Goal: Information Seeking & Learning: Find specific fact

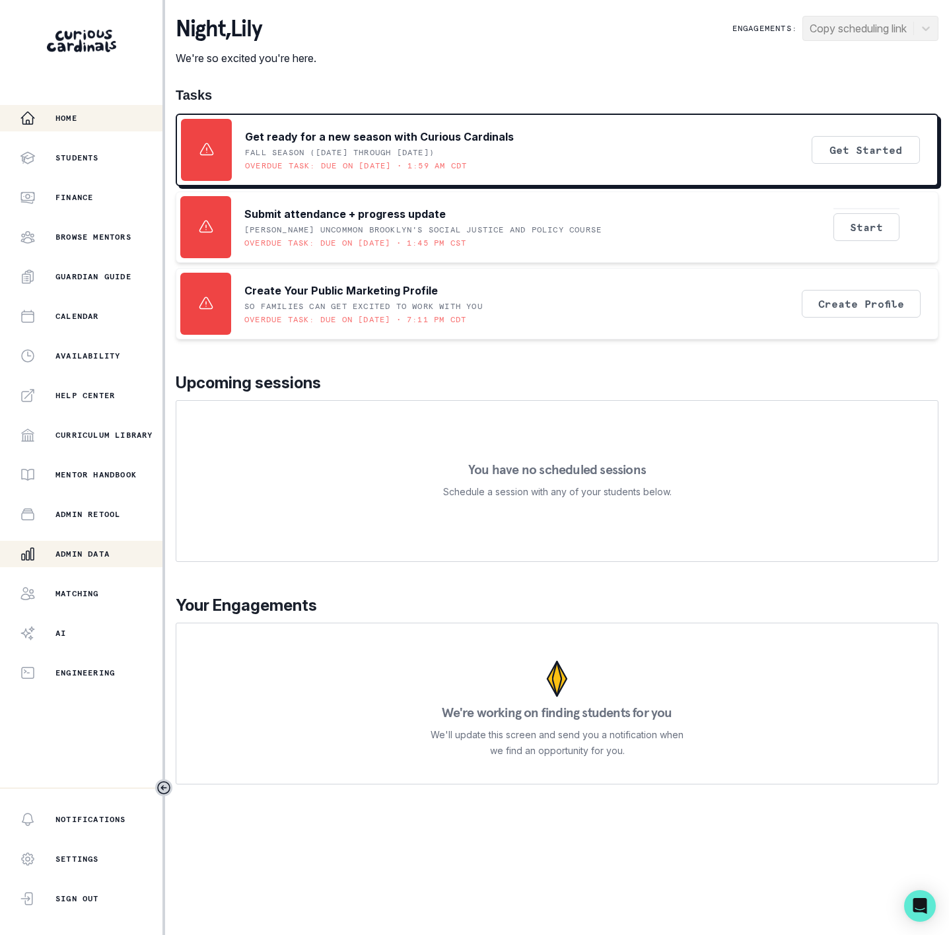
click at [106, 550] on p "Admin Data" at bounding box center [82, 554] width 54 height 11
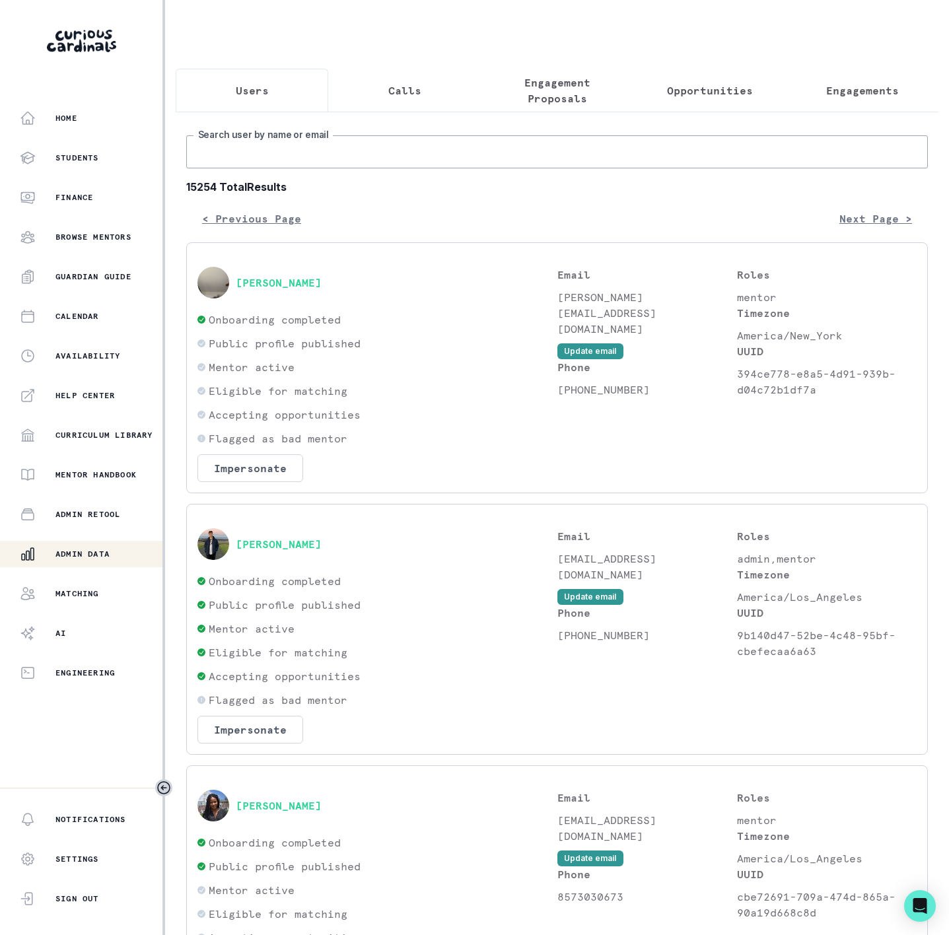
click at [230, 168] on input "Search user by name or email" at bounding box center [557, 151] width 742 height 33
paste input "[PERSON_NAME]"
type input "[PERSON_NAME]"
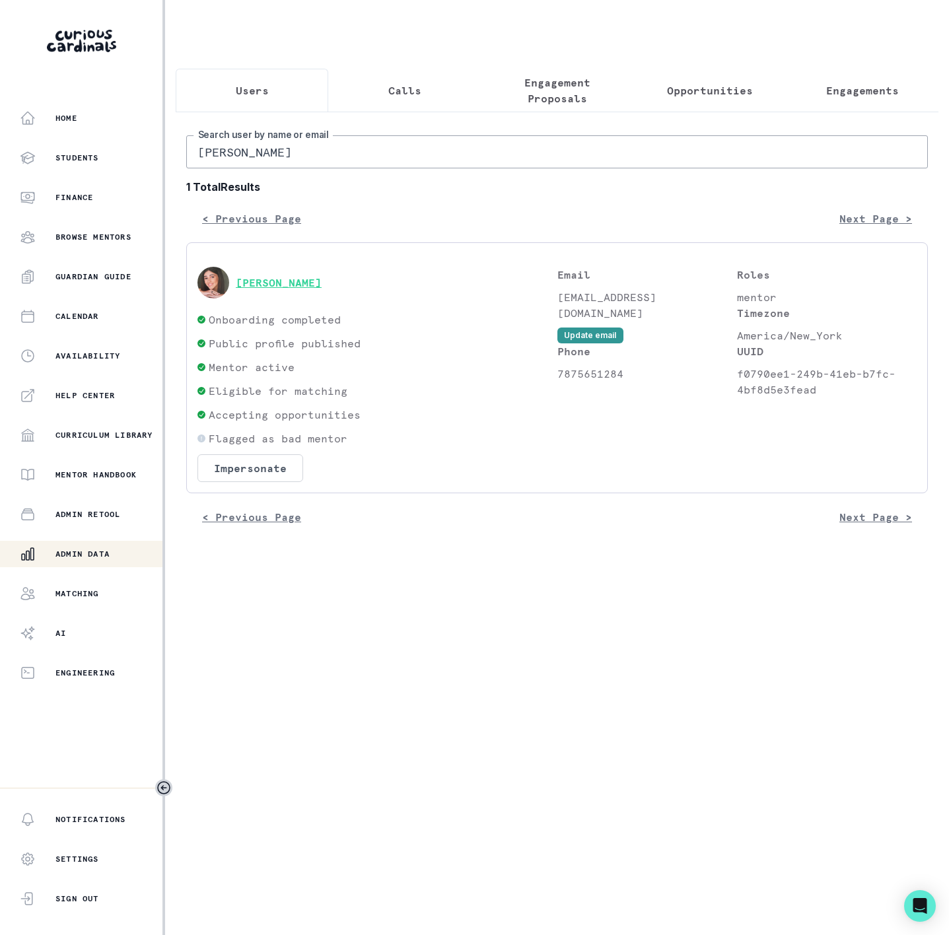
drag, startPoint x: 256, startPoint y: 291, endPoint x: 260, endPoint y: 298, distance: 8.1
click at [256, 292] on div "[PERSON_NAME]" at bounding box center [378, 283] width 360 height 32
click at [262, 289] on button "[PERSON_NAME]" at bounding box center [279, 282] width 86 height 13
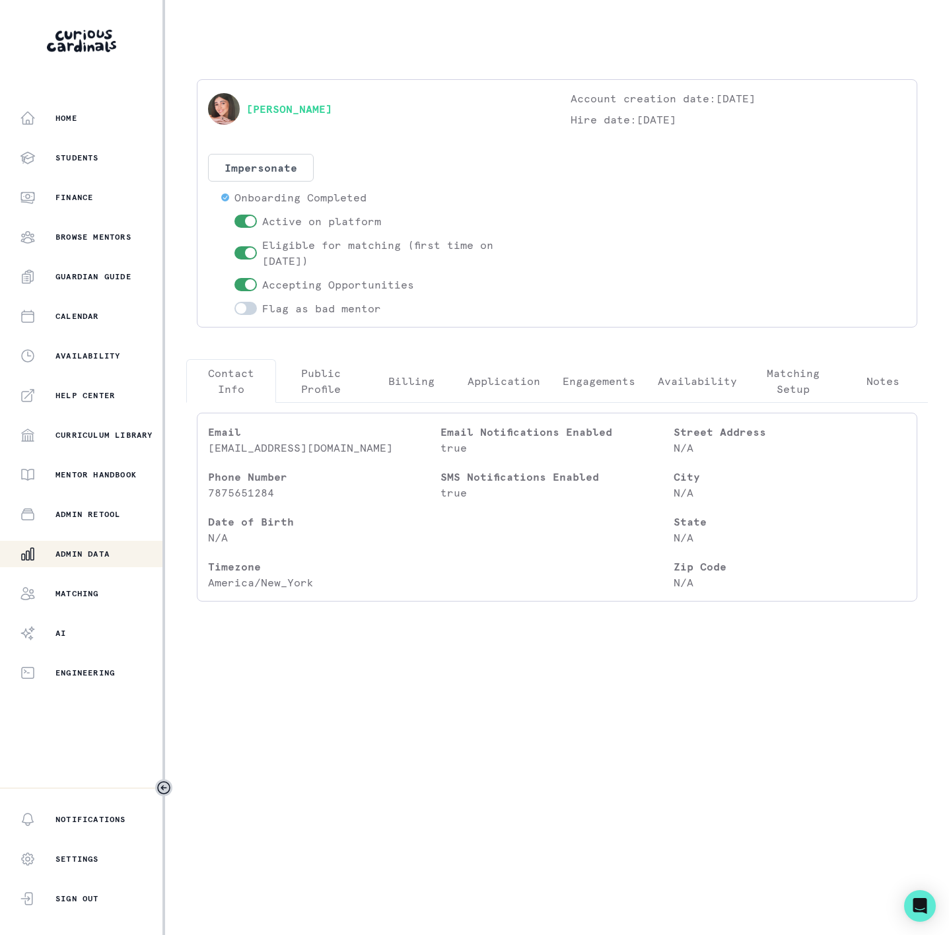
click at [620, 379] on p "Engagements" at bounding box center [599, 381] width 73 height 16
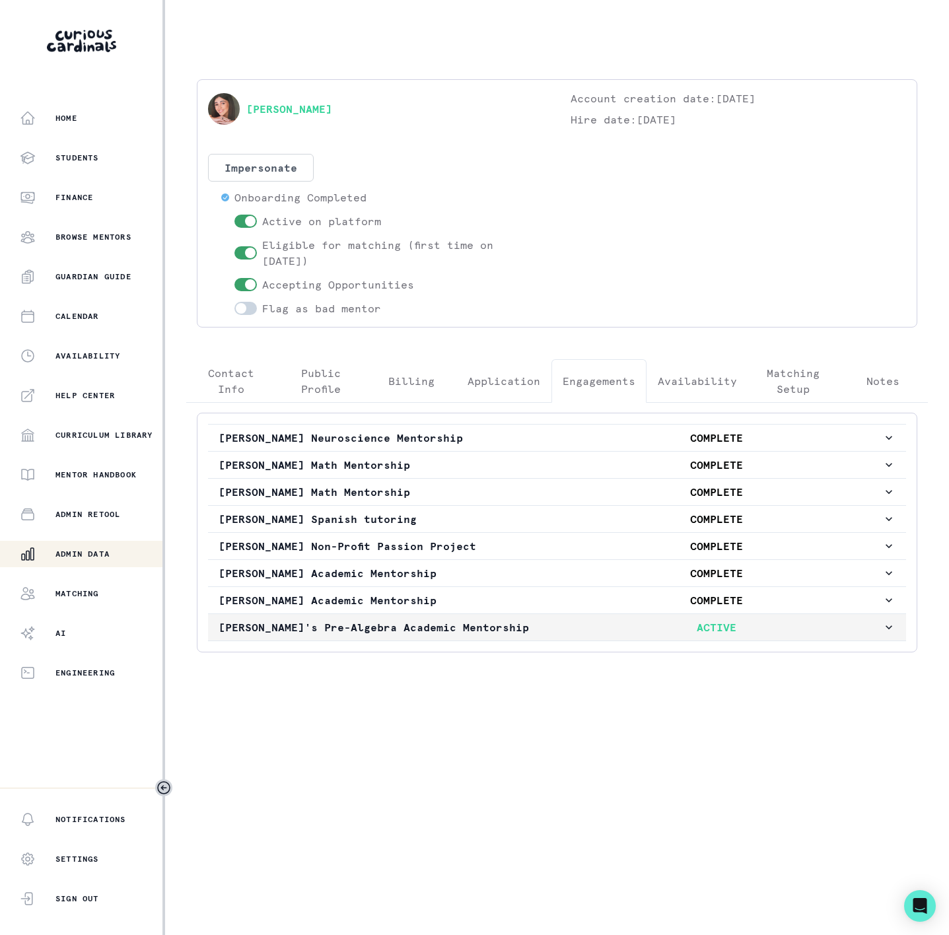
click at [260, 635] on p "[PERSON_NAME]'s Pre-Algebra Academic Mentorship" at bounding box center [385, 628] width 332 height 16
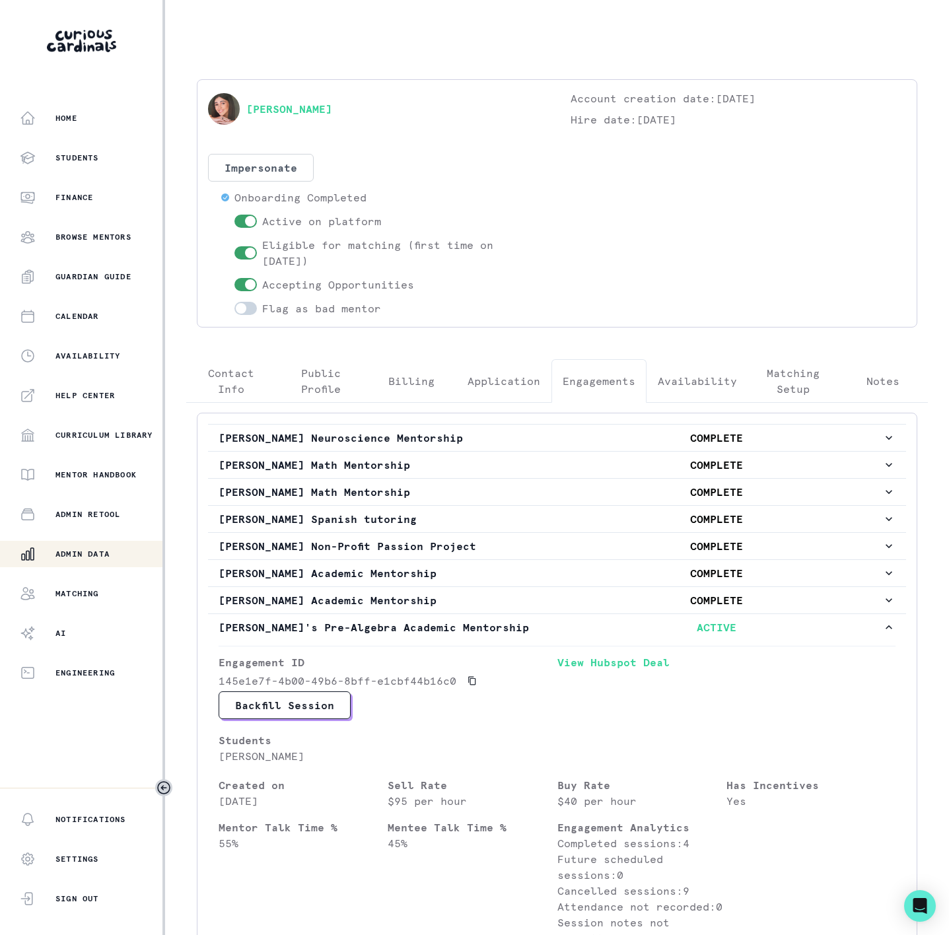
drag, startPoint x: 319, startPoint y: 761, endPoint x: 225, endPoint y: 739, distance: 97.0
copy p "[PERSON_NAME]"
click at [117, 563] on button "Admin Data" at bounding box center [82, 554] width 165 height 26
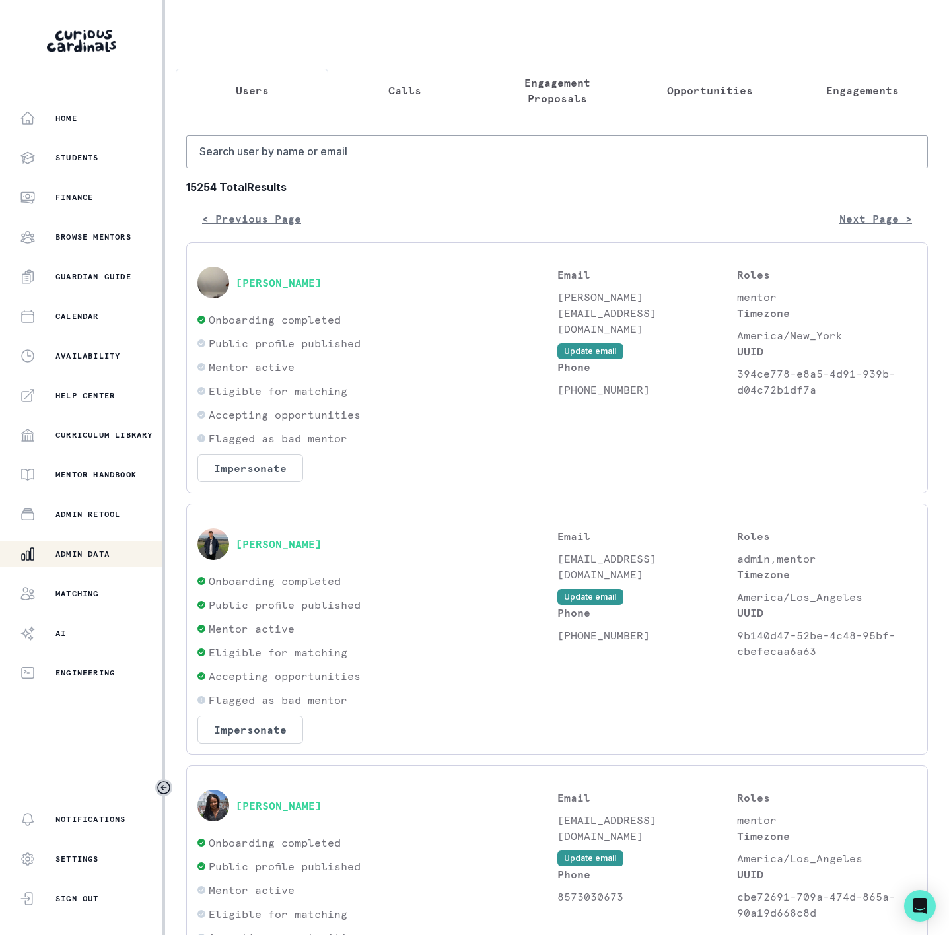
click at [797, 107] on button "Engagements" at bounding box center [862, 91] width 153 height 44
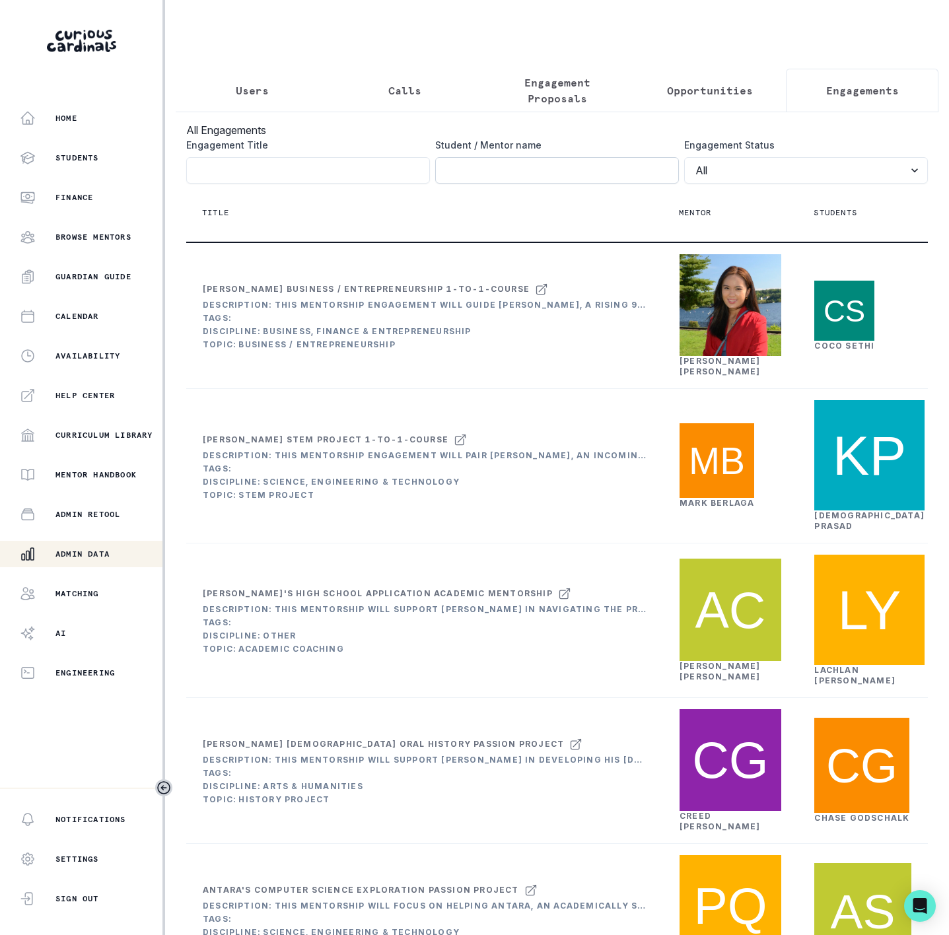
click at [454, 177] on input "Engagement Title" at bounding box center [557, 170] width 244 height 26
paste input "[PERSON_NAME]"
type input "[PERSON_NAME]"
click button "submit" at bounding box center [0, 0] width 0 height 0
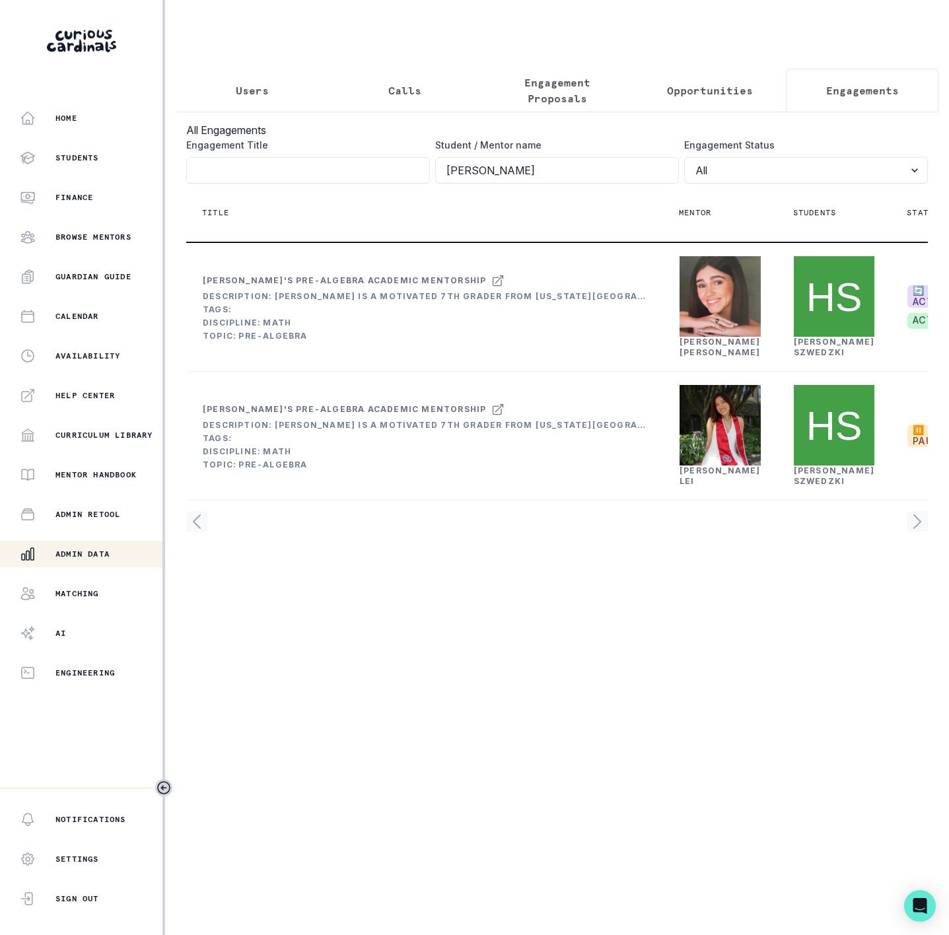
scroll to position [0, 214]
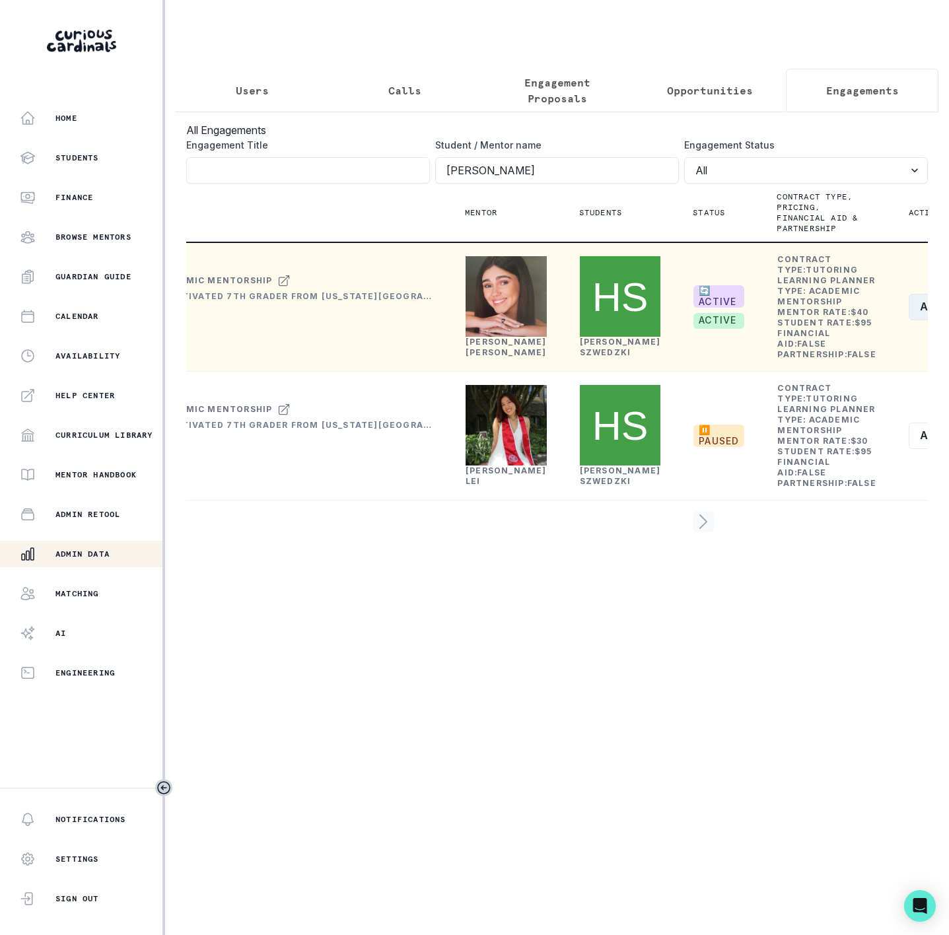
click at [909, 320] on button "Actions" at bounding box center [948, 307] width 79 height 26
click at [793, 403] on button "Edit" at bounding box center [839, 404] width 147 height 21
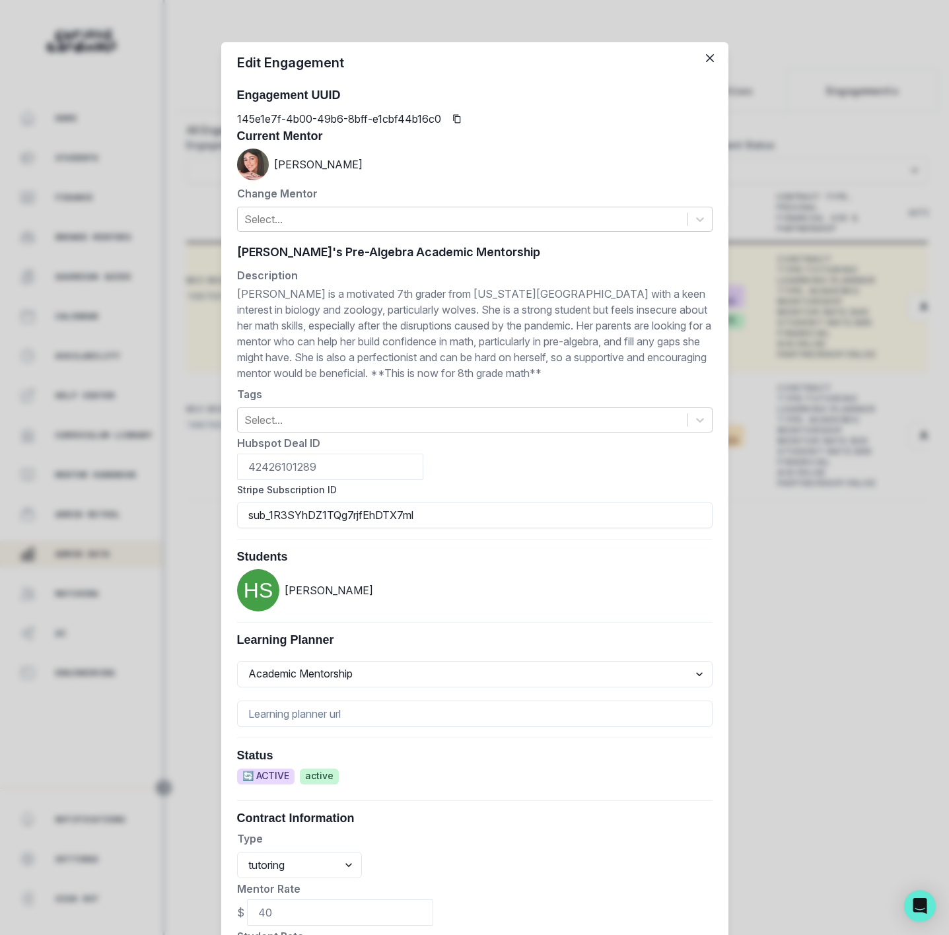
drag, startPoint x: 407, startPoint y: 516, endPoint x: 145, endPoint y: 542, distance: 262.9
click at [145, 542] on div "Edit Engagement Engagement UUID 145e1e7f-4b00-49b6-8bff-e1cbf44b16c0 Current Me…" at bounding box center [474, 467] width 949 height 935
click at [105, 209] on div "Edit Engagement Engagement UUID 145e1e7f-4b00-49b6-8bff-e1cbf44b16c0 Current Me…" at bounding box center [474, 467] width 949 height 935
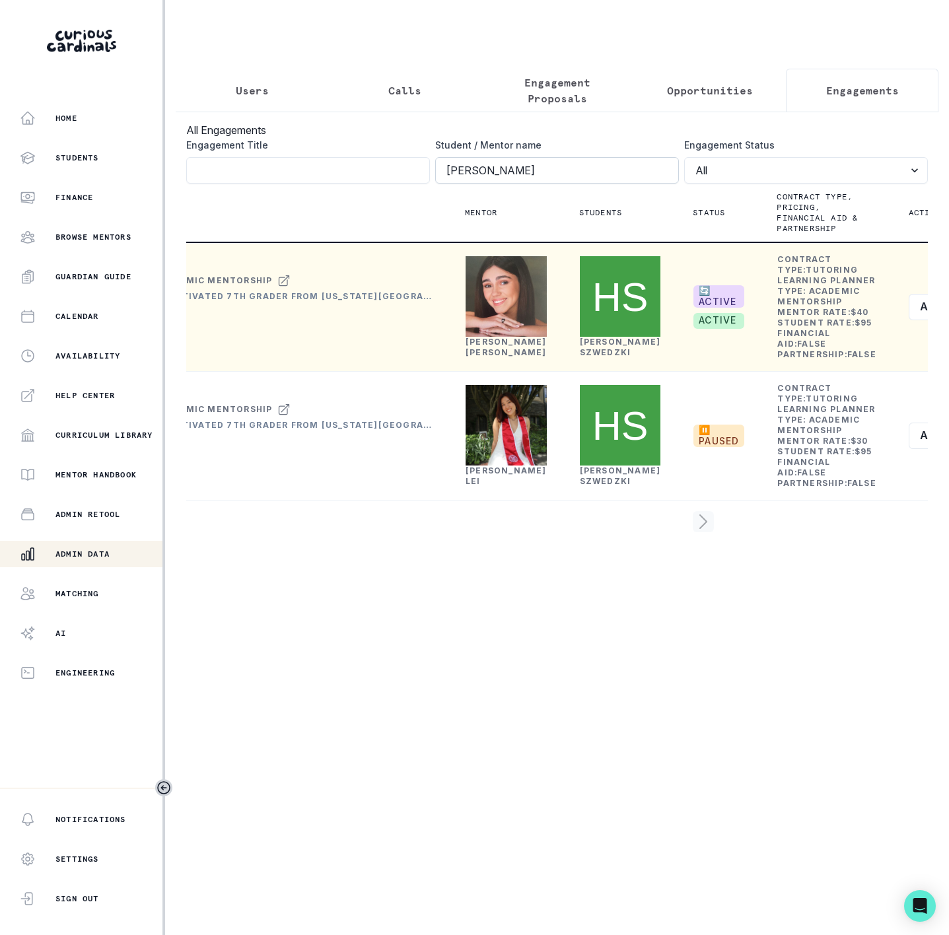
click at [545, 183] on input "[PERSON_NAME]" at bounding box center [557, 170] width 244 height 26
click button "submit" at bounding box center [0, 0] width 0 height 0
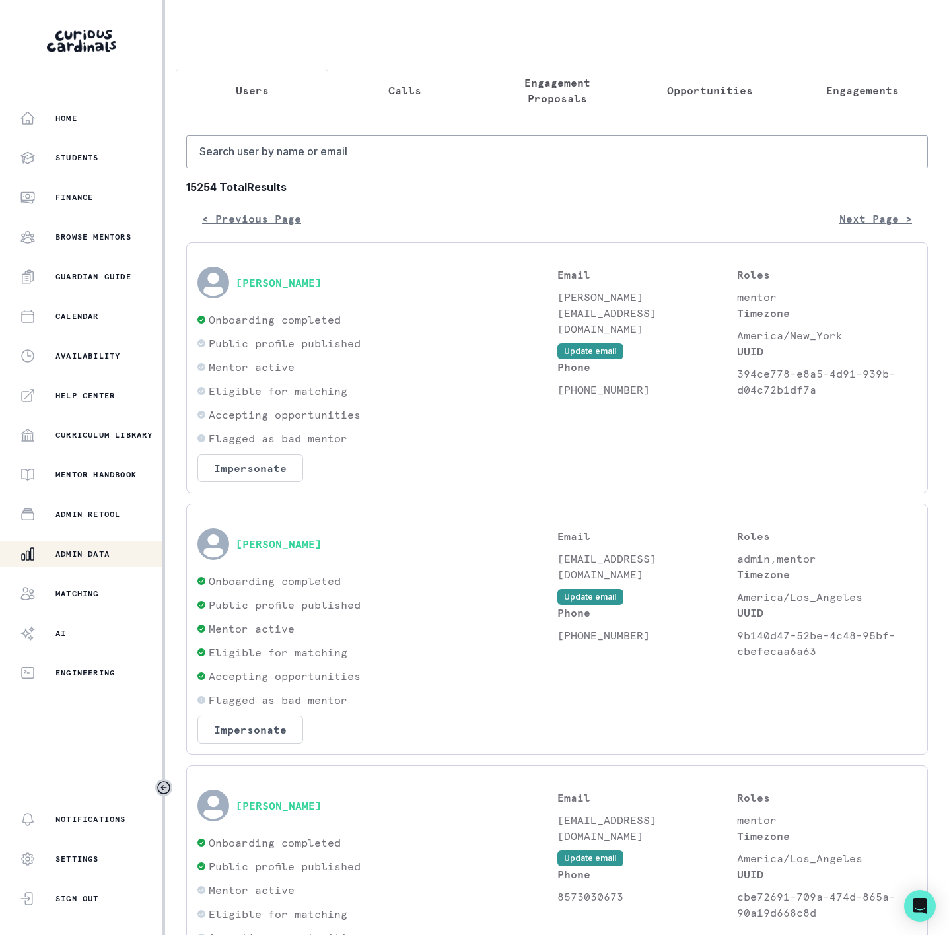
click at [244, 94] on p "Users" at bounding box center [252, 91] width 33 height 16
click at [254, 161] on input "Search user by name or email" at bounding box center [557, 151] width 742 height 33
paste input "[PERSON_NAME]"
type input "[PERSON_NAME]"
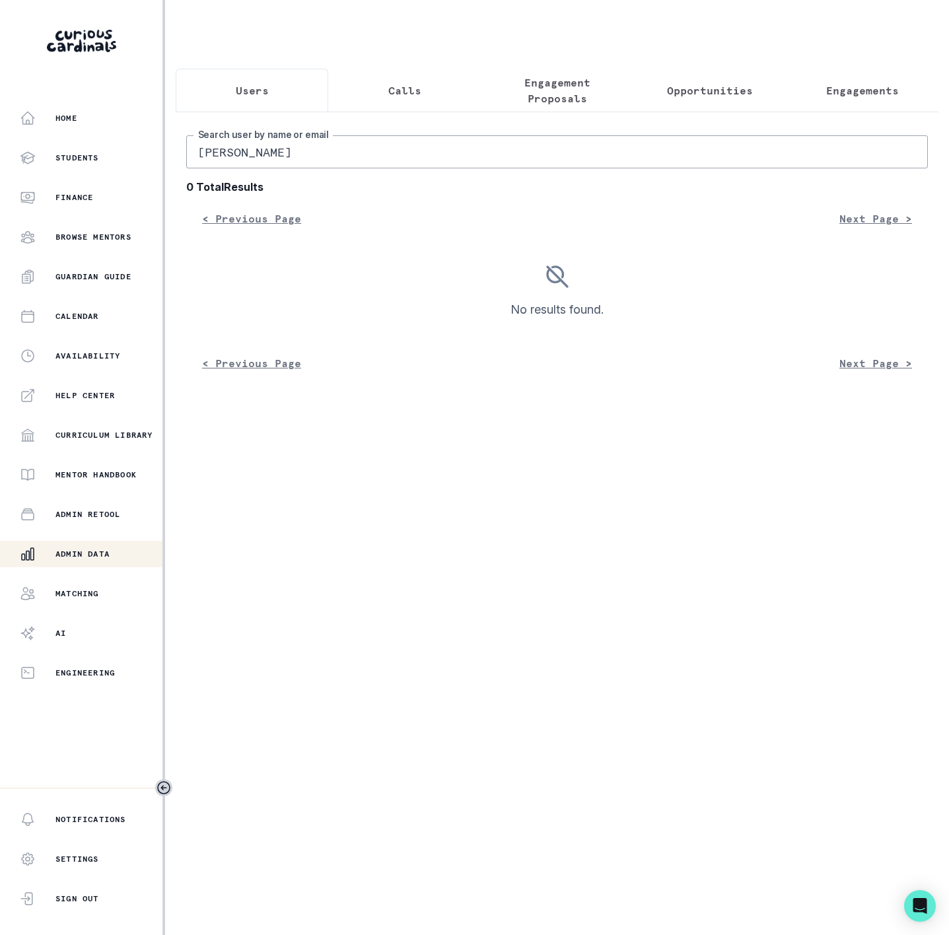
click at [198, 166] on input "[PERSON_NAME]" at bounding box center [557, 151] width 742 height 33
drag, startPoint x: 272, startPoint y: 166, endPoint x: -75, endPoint y: 200, distance: 348.5
click at [0, 200] on html "Home Students Finance Browse Mentors Guardian Guide Calendar Availability Help …" at bounding box center [474, 467] width 949 height 935
type input "Kwei"
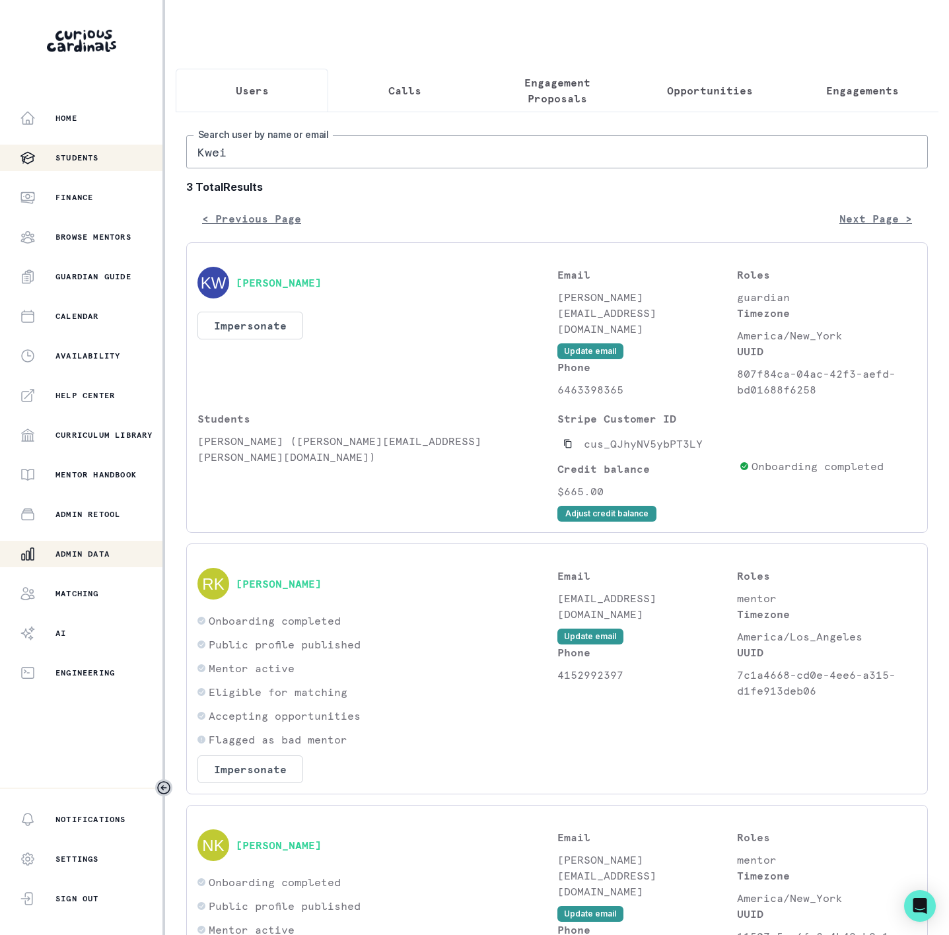
drag, startPoint x: 246, startPoint y: 167, endPoint x: 38, endPoint y: 157, distance: 207.7
click at [88, 168] on div "Home Students Finance Browse Mentors Guardian Guide Calendar Availability Help …" at bounding box center [474, 467] width 949 height 935
paste input "[PERSON_NAME][EMAIL_ADDRESS][DOMAIN_NAME]"
type input "[PERSON_NAME][EMAIL_ADDRESS][DOMAIN_NAME]"
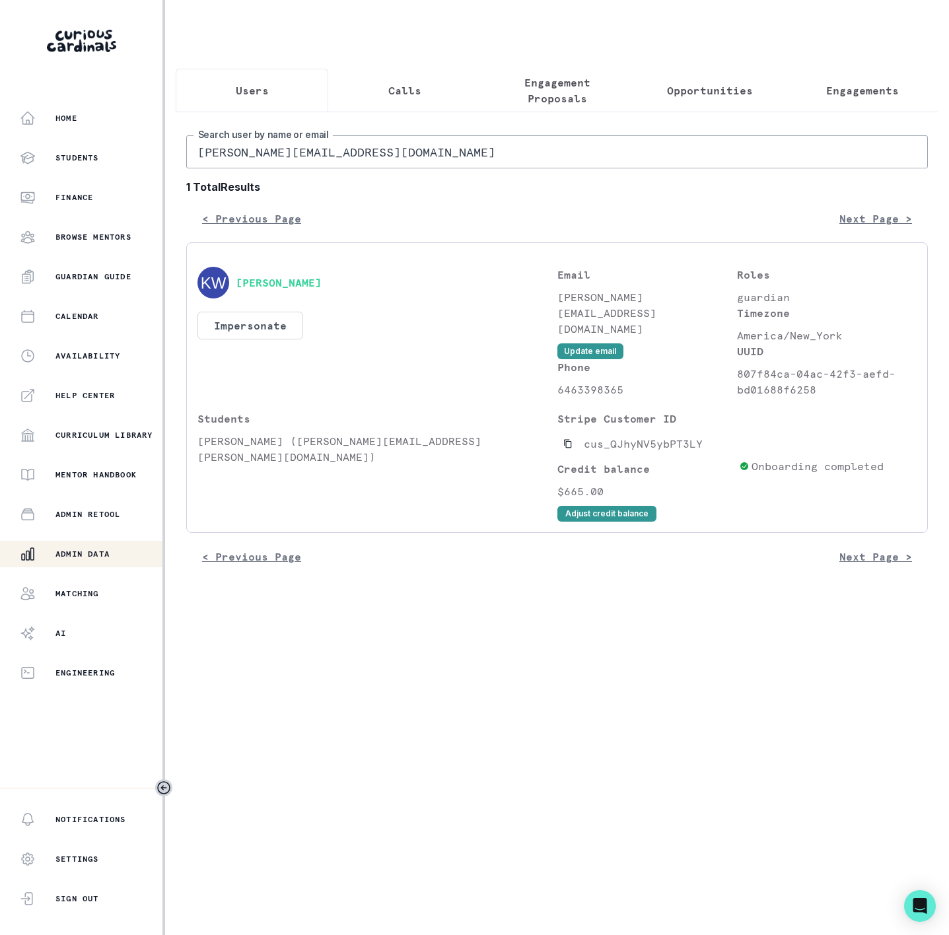
click at [391, 153] on input "[PERSON_NAME][EMAIL_ADDRESS][DOMAIN_NAME]" at bounding box center [557, 151] width 742 height 33
drag, startPoint x: 394, startPoint y: 163, endPoint x: 44, endPoint y: 191, distance: 351.2
click at [44, 191] on div "Home Students Finance Browse Mentors Guardian Guide Calendar Availability Help …" at bounding box center [474, 467] width 949 height 935
paste input "[PERSON_NAME]"
type input "[PERSON_NAME]"
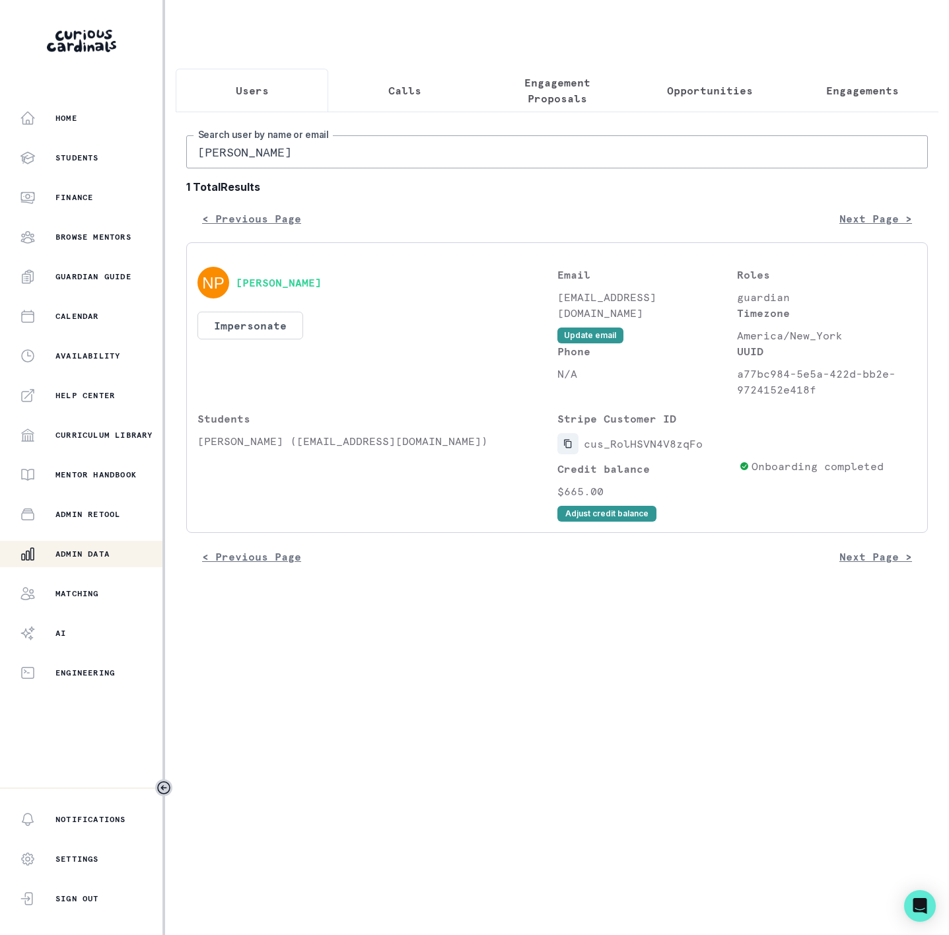
click at [569, 454] on button "Copied to clipboard" at bounding box center [568, 443] width 21 height 21
